Goal: Task Accomplishment & Management: Use online tool/utility

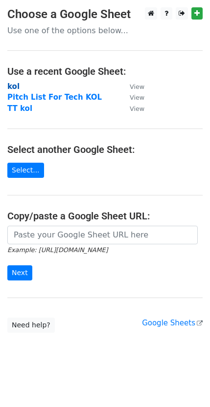
click at [17, 87] on strong "kol" at bounding box center [13, 86] width 12 height 9
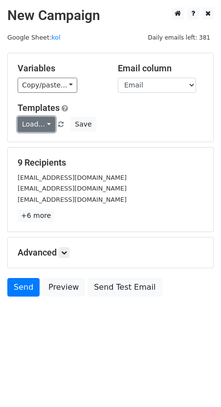
click at [40, 121] on link "Load..." at bounding box center [37, 124] width 38 height 15
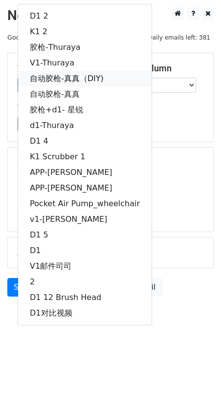
click at [90, 79] on link "自动胶枪-真真（DIY)" at bounding box center [85, 79] width 134 height 16
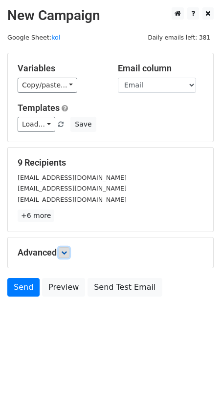
click at [67, 250] on icon at bounding box center [64, 253] width 6 height 6
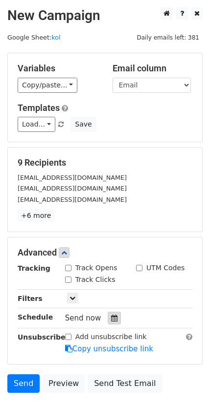
click at [114, 317] on icon at bounding box center [114, 318] width 6 height 7
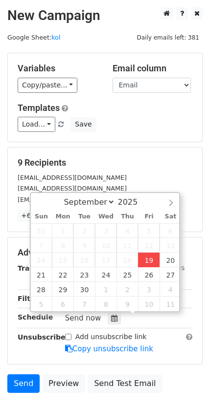
type input "[DATE] 17:52"
type input "05"
type input "52"
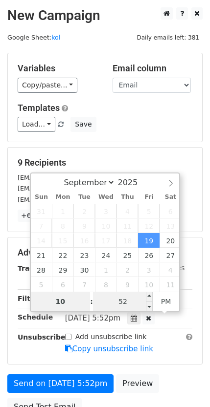
type input "10"
type input "[DATE] 22:52"
click at [124, 296] on input "52" at bounding box center [123, 302] width 60 height 20
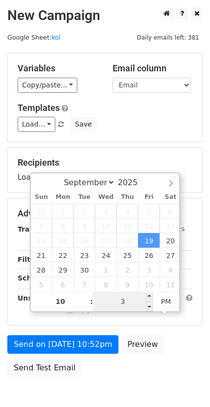
type input "30"
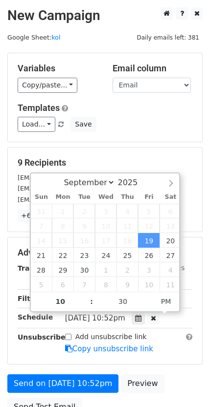
type input "[DATE] 22:30"
click at [197, 314] on div "[DATE]-09-19 22:30" at bounding box center [129, 318] width 142 height 13
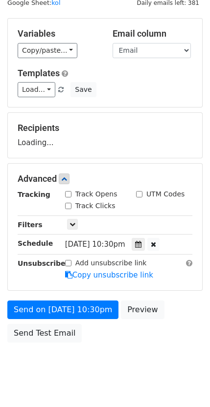
scroll to position [53, 0]
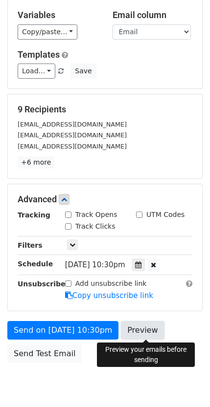
click at [157, 326] on link "Preview" at bounding box center [142, 330] width 43 height 19
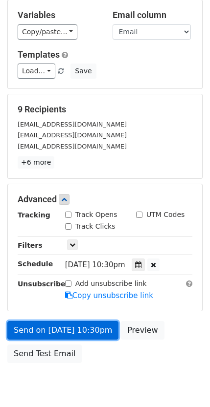
click at [80, 334] on link "Send on [DATE] 10:30pm" at bounding box center [62, 330] width 111 height 19
